Goal: Task Accomplishment & Management: Manage account settings

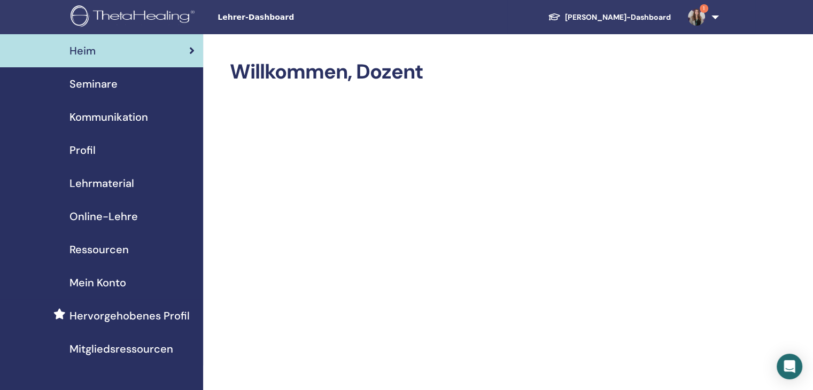
click at [712, 13] on link "1" at bounding box center [701, 17] width 44 height 34
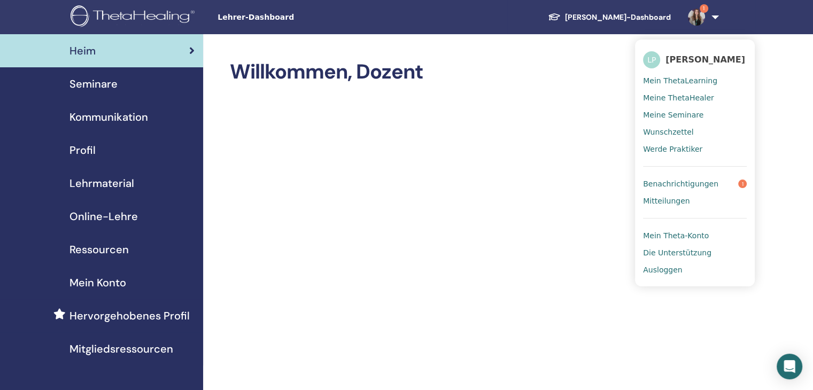
click at [691, 188] on span "Benachrichtigungen" at bounding box center [680, 184] width 75 height 10
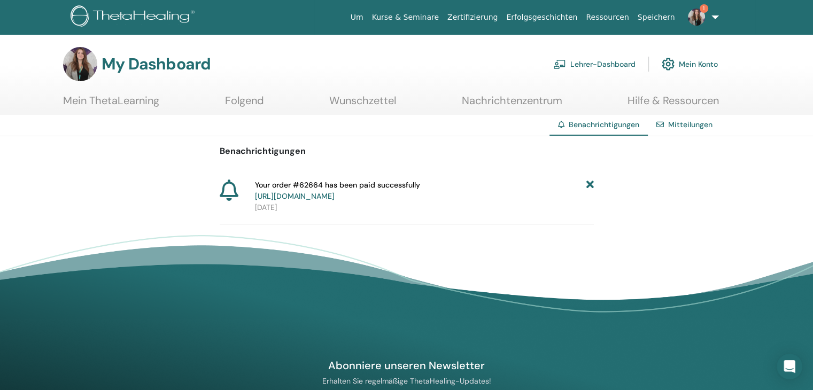
click at [590, 184] on icon at bounding box center [589, 191] width 7 height 22
